Goal: Contribute content: Contribute content

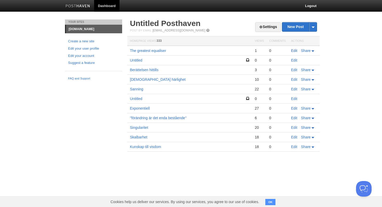
click at [295, 51] on link "Edit" at bounding box center [294, 51] width 6 height 4
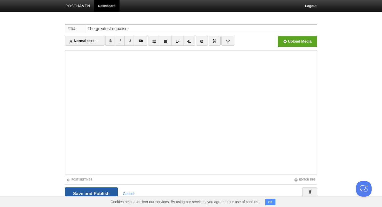
click at [102, 194] on input "Save and Publish" at bounding box center [91, 193] width 53 height 13
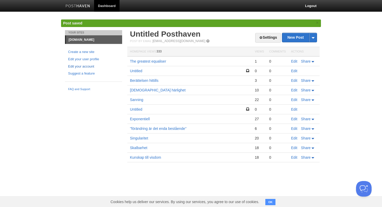
click at [91, 66] on link "Edit your account" at bounding box center [93, 66] width 51 height 5
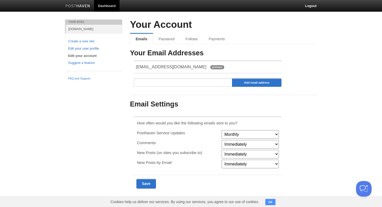
click at [90, 51] on link "Edit your user profile" at bounding box center [93, 48] width 51 height 5
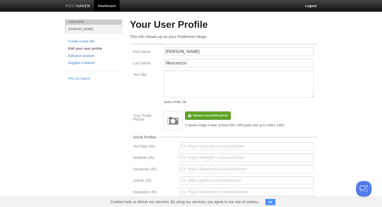
click at [90, 57] on link "Edit your account" at bounding box center [93, 55] width 51 height 5
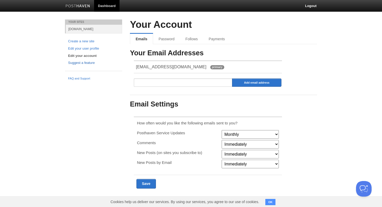
click at [91, 64] on link "Suggest a feature" at bounding box center [93, 62] width 51 height 5
click at [82, 7] on img at bounding box center [78, 6] width 25 height 4
click at [107, 4] on link "Dashboard" at bounding box center [106, 6] width 25 height 12
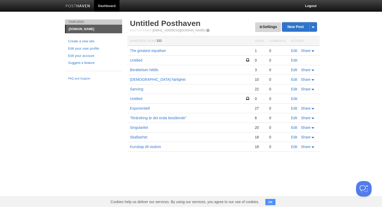
click at [256, 29] on link "Settings" at bounding box center [268, 27] width 26 height 10
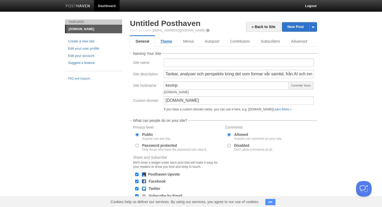
click at [167, 43] on link "Theme" at bounding box center [166, 41] width 23 height 10
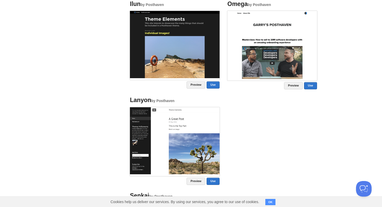
scroll to position [269, 0]
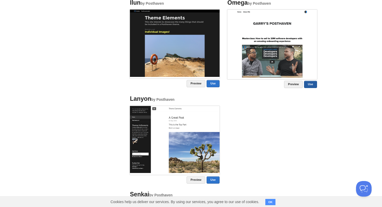
click at [309, 85] on link "Use" at bounding box center [310, 84] width 13 height 7
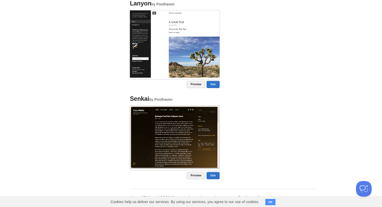
scroll to position [419, 0]
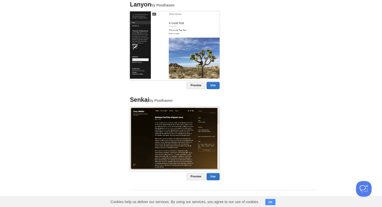
click at [173, 126] on img at bounding box center [175, 138] width 90 height 63
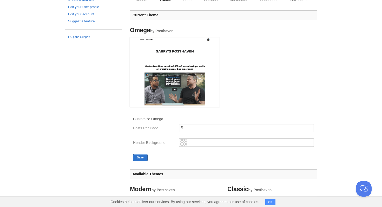
scroll to position [0, 0]
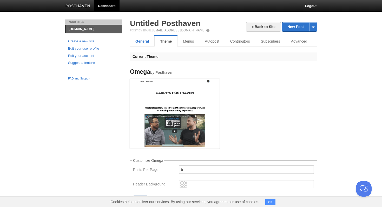
click at [141, 41] on link "General" at bounding box center [142, 41] width 24 height 10
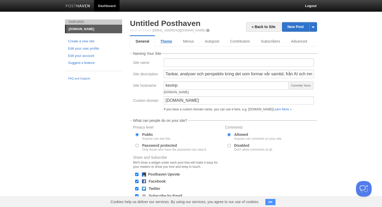
click at [164, 42] on link "Theme" at bounding box center [166, 41] width 23 height 10
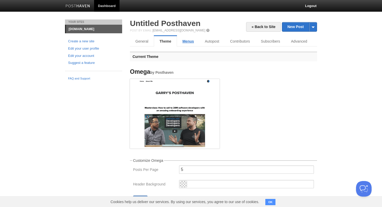
click at [185, 46] on link "Menus" at bounding box center [188, 41] width 22 height 10
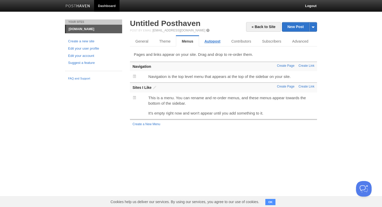
click at [203, 42] on link "Autopost" at bounding box center [212, 41] width 27 height 10
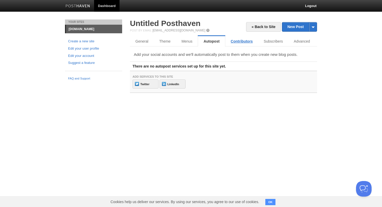
click at [232, 43] on link "Contributors" at bounding box center [241, 41] width 33 height 10
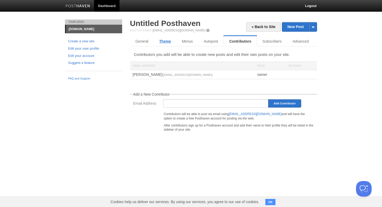
click at [173, 41] on link "Theme" at bounding box center [165, 41] width 23 height 10
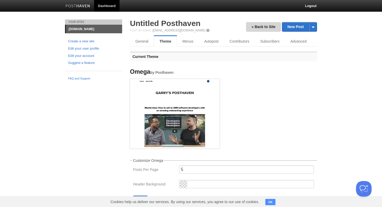
click at [255, 30] on link "« Back to Site" at bounding box center [263, 27] width 35 height 10
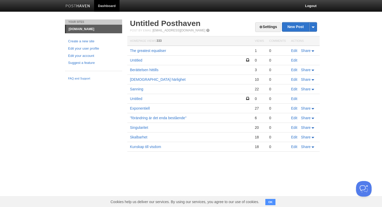
click at [94, 31] on link "[DOMAIN_NAME]" at bounding box center [94, 29] width 56 height 8
click at [94, 30] on link "[DOMAIN_NAME]" at bounding box center [94, 29] width 56 height 8
click at [163, 51] on link "The greatest equaliser" at bounding box center [148, 51] width 36 height 4
click at [295, 89] on link "Edit" at bounding box center [294, 89] width 6 height 4
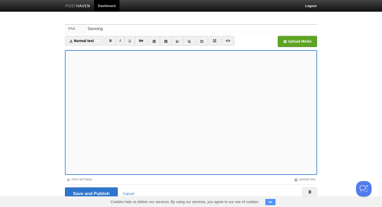
scroll to position [1, 0]
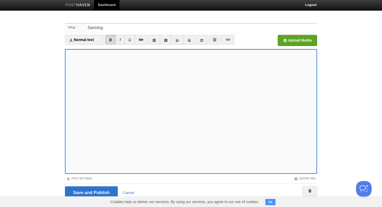
click at [111, 40] on link "B" at bounding box center [110, 40] width 11 height 10
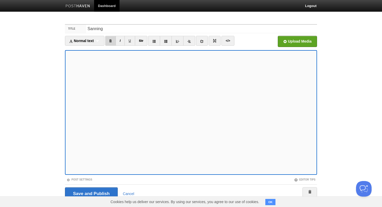
click at [113, 44] on link "B" at bounding box center [110, 41] width 11 height 10
click at [143, 42] on del "Str" at bounding box center [141, 41] width 4 height 4
click at [131, 43] on link "U" at bounding box center [130, 41] width 11 height 10
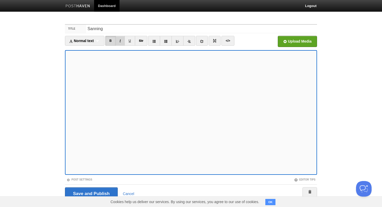
click at [122, 41] on link "I" at bounding box center [120, 41] width 9 height 10
click at [174, 41] on link at bounding box center [178, 41] width 12 height 10
click at [179, 41] on icon at bounding box center [178, 42] width 4 height 4
click at [191, 43] on icon at bounding box center [189, 42] width 4 height 4
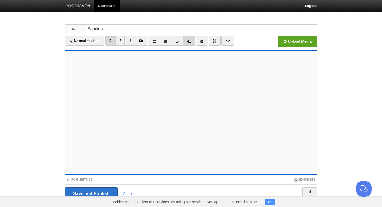
click at [191, 43] on icon at bounding box center [189, 42] width 4 height 4
click at [190, 40] on icon at bounding box center [189, 42] width 4 height 4
click at [168, 42] on icon at bounding box center [166, 42] width 4 height 4
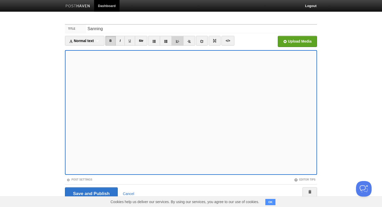
click at [178, 41] on icon at bounding box center [178, 42] width 4 height 4
click at [169, 41] on link at bounding box center [166, 41] width 12 height 10
click at [170, 41] on link at bounding box center [166, 41] width 12 height 10
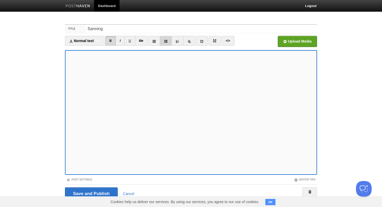
click at [170, 41] on link at bounding box center [166, 41] width 12 height 10
click at [167, 41] on icon at bounding box center [166, 42] width 4 height 4
click at [176, 42] on link at bounding box center [178, 41] width 12 height 10
click at [181, 44] on link at bounding box center [178, 41] width 12 height 10
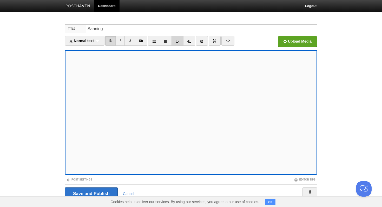
click at [181, 44] on link at bounding box center [178, 41] width 12 height 10
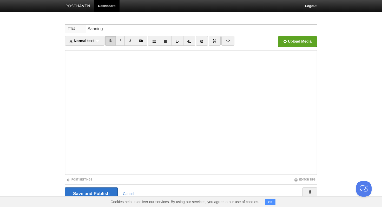
click at [250, 40] on ul "Normal text Normal text Heading 1 Heading 2 Heading 3 B I U Str × </>" at bounding box center [159, 42] width 189 height 12
click at [214, 41] on link at bounding box center [215, 41] width 12 height 10
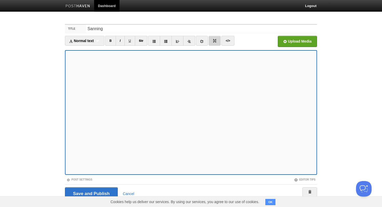
click at [214, 41] on link at bounding box center [215, 41] width 12 height 10
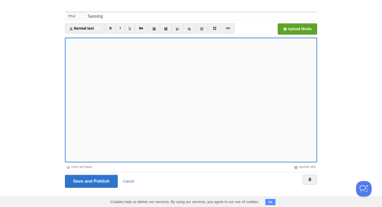
click at [131, 182] on link "Cancel" at bounding box center [128, 181] width 11 height 4
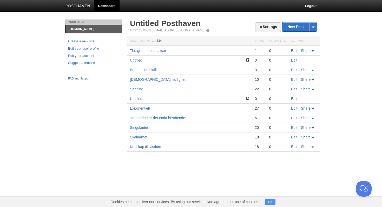
click at [294, 90] on link "Edit" at bounding box center [294, 89] width 6 height 4
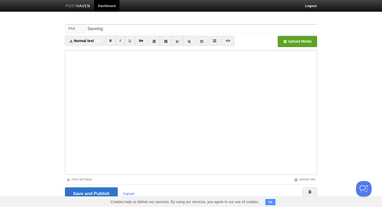
click at [67, 55] on iframe at bounding box center [191, 112] width 252 height 125
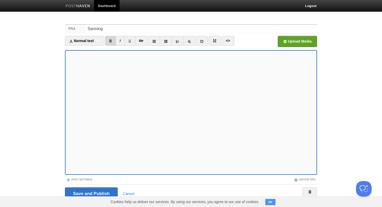
click at [116, 40] on link "B" at bounding box center [110, 41] width 11 height 10
click at [95, 42] on div "Normal text Normal text Heading 1 Heading 2 Heading 3" at bounding box center [85, 41] width 40 height 10
click at [89, 60] on link "Heading 1" at bounding box center [84, 58] width 39 height 8
click at [89, 42] on div "Heading 1 Normal text Heading 1 Heading 2 Heading 3" at bounding box center [81, 41] width 32 height 10
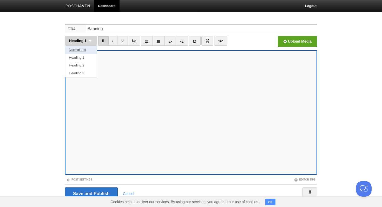
click at [87, 53] on link "Normal text" at bounding box center [81, 50] width 32 height 8
click at [80, 43] on span "Normal text" at bounding box center [79, 41] width 20 height 4
click at [40, 57] on body "Dashboard Logout Your Sites kevinnkurunziza.blog Create a new site Edit your us…" at bounding box center [191, 110] width 382 height 220
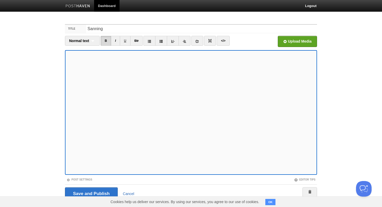
click at [126, 192] on link "Cancel" at bounding box center [128, 194] width 11 height 4
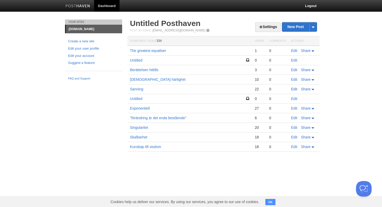
click at [291, 89] on link "Edit" at bounding box center [294, 89] width 6 height 4
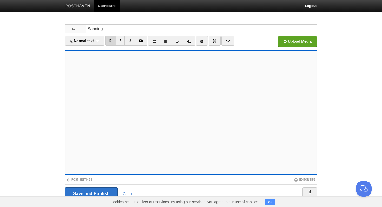
click at [114, 39] on link "B" at bounding box center [110, 41] width 11 height 10
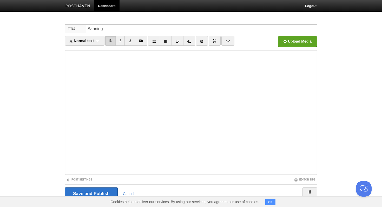
click at [64, 110] on div "Title Sanning Normal text Normal text Heading 1 Heading 2 Heading 3 B I U Str ×…" at bounding box center [191, 119] width 260 height 200
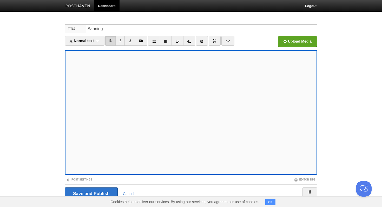
click at [98, 198] on div "Cookies help us deliver our services. By using our services, you agree to our u…" at bounding box center [191, 202] width 382 height 11
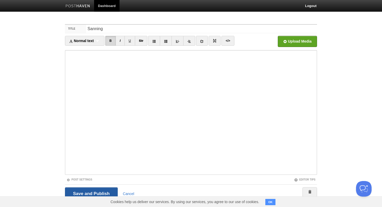
click at [98, 196] on input "Save and Publish" at bounding box center [91, 193] width 53 height 13
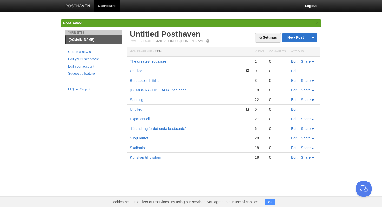
click at [294, 61] on link "Edit" at bounding box center [294, 61] width 6 height 4
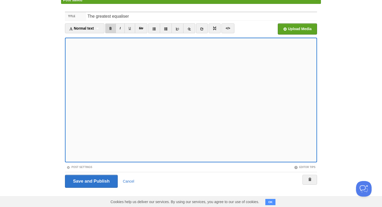
scroll to position [12, 0]
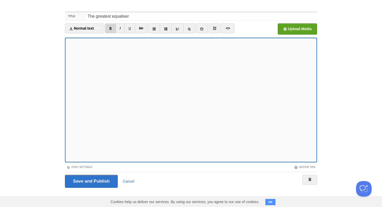
click at [115, 26] on link "B" at bounding box center [110, 28] width 11 height 10
click at [102, 185] on input "Save and Publish" at bounding box center [91, 181] width 53 height 13
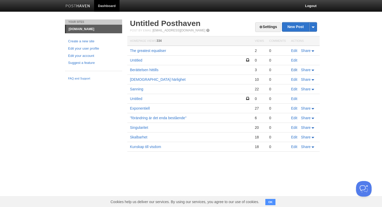
click at [295, 72] on link "Edit" at bounding box center [294, 70] width 6 height 4
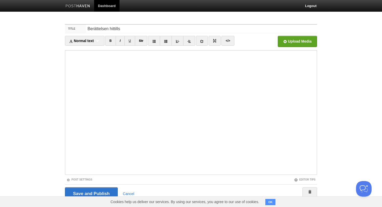
click at [67, 117] on iframe at bounding box center [191, 112] width 252 height 125
click at [106, 190] on input "Save and Publish" at bounding box center [91, 193] width 53 height 13
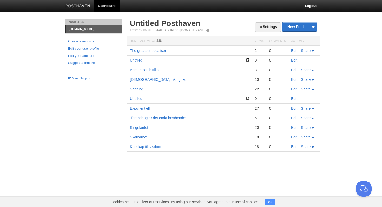
click at [294, 71] on link "Edit" at bounding box center [294, 70] width 6 height 4
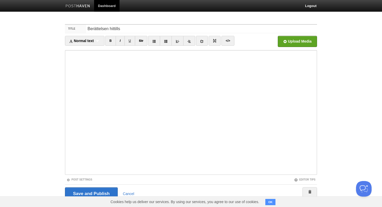
click at [67, 54] on iframe at bounding box center [191, 112] width 252 height 125
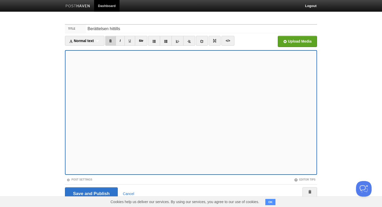
click at [114, 41] on link "B" at bounding box center [110, 41] width 11 height 10
click at [101, 192] on input "Save and Publish" at bounding box center [91, 193] width 53 height 13
